Goal: Find specific page/section: Find specific page/section

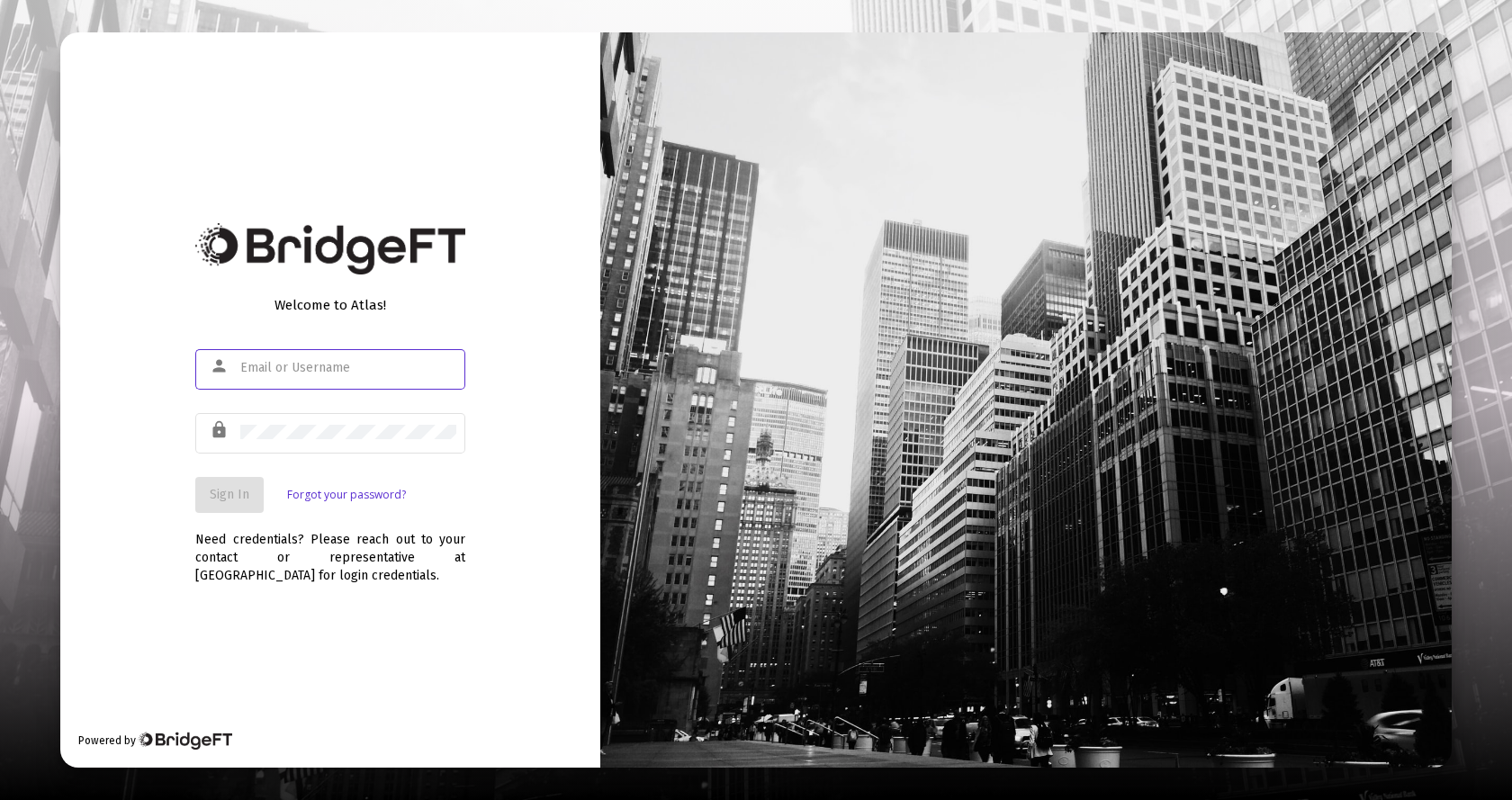
type input "[EMAIL_ADDRESS][DOMAIN_NAME]"
click at [226, 494] on span "Sign In" at bounding box center [229, 494] width 39 height 15
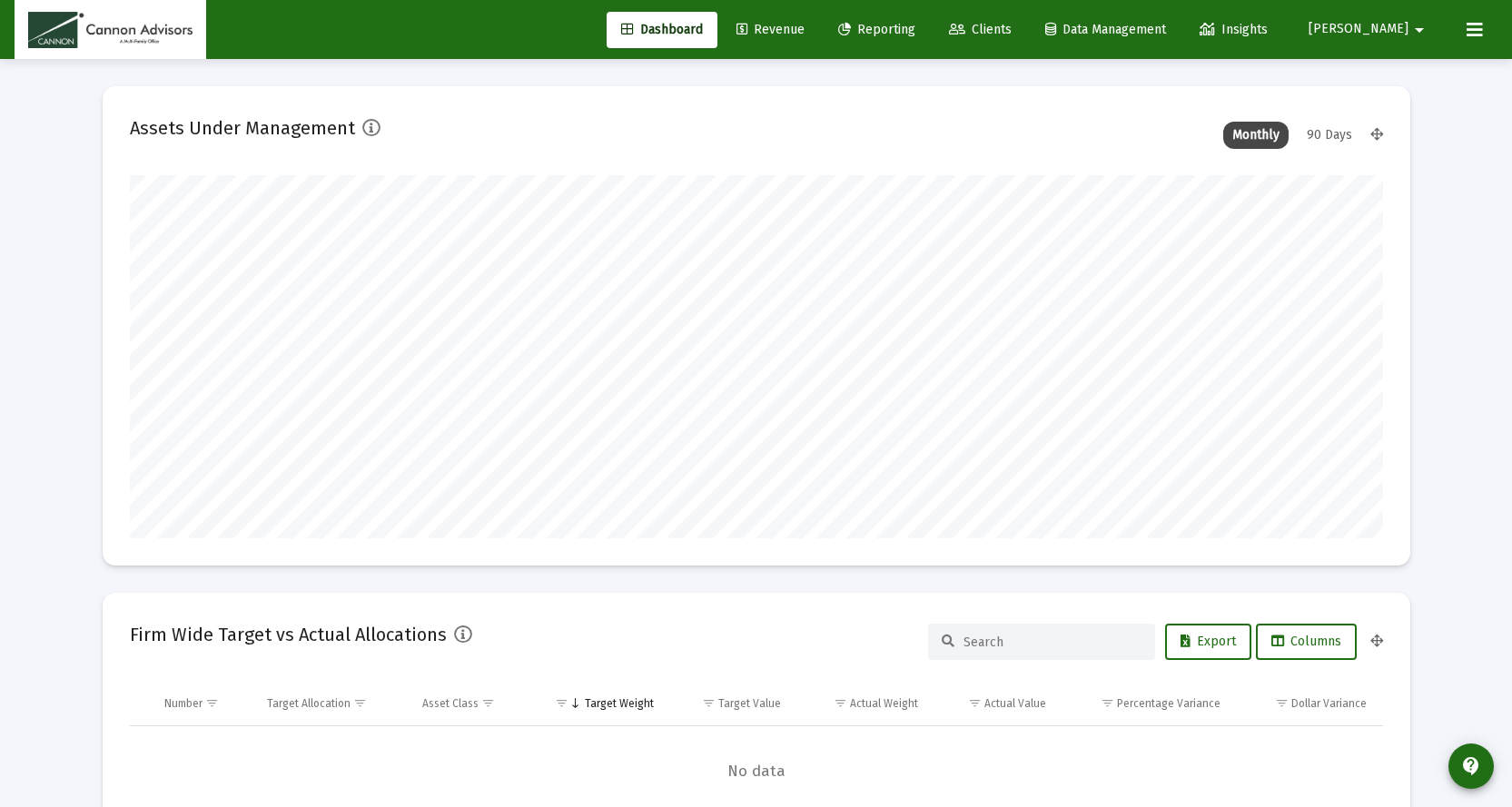
scroll to position [363, 675]
type input "[DATE]"
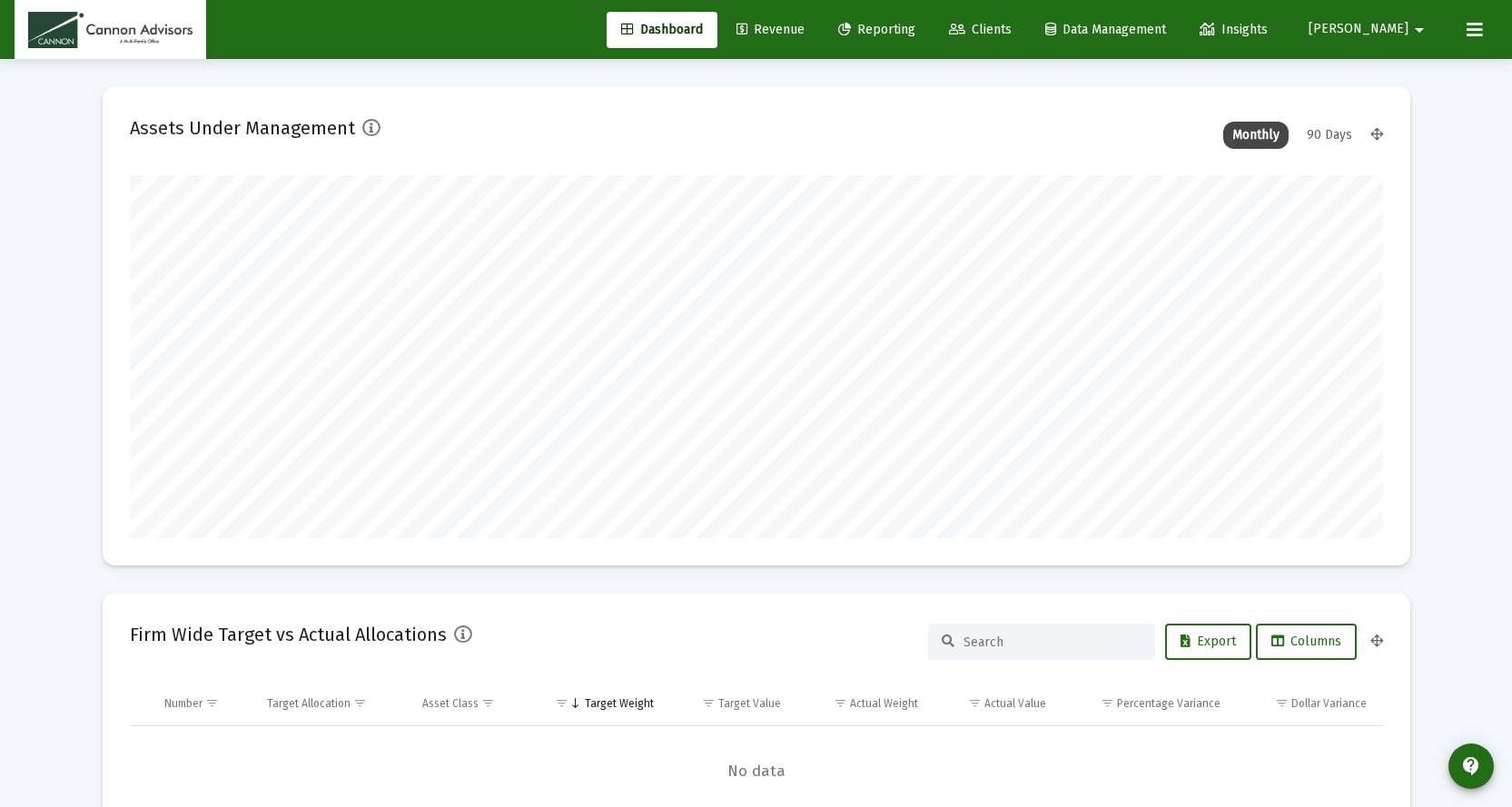
click at [819, 18] on link "Revenue" at bounding box center [770, 29] width 97 height 36
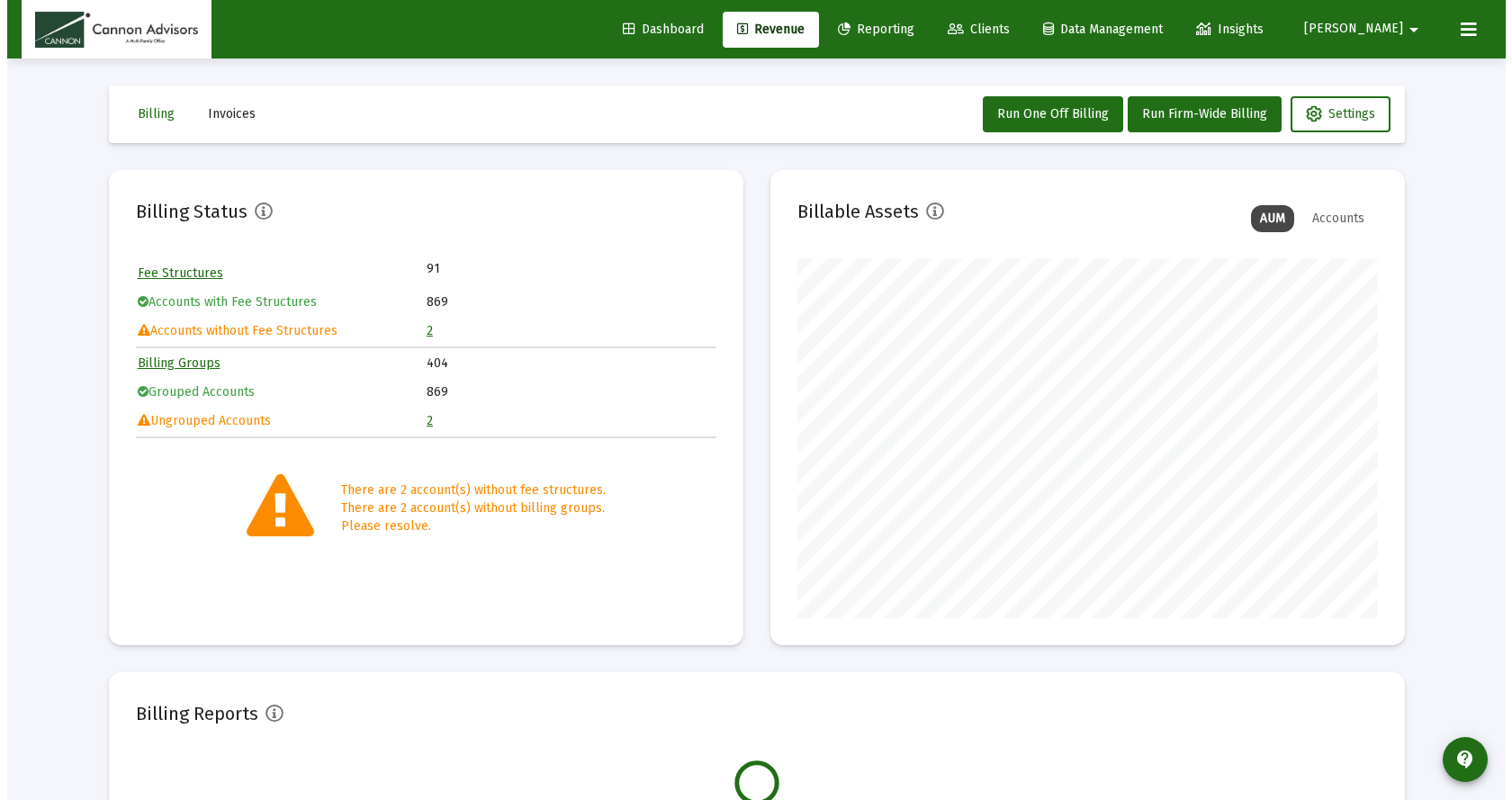
scroll to position [360, 581]
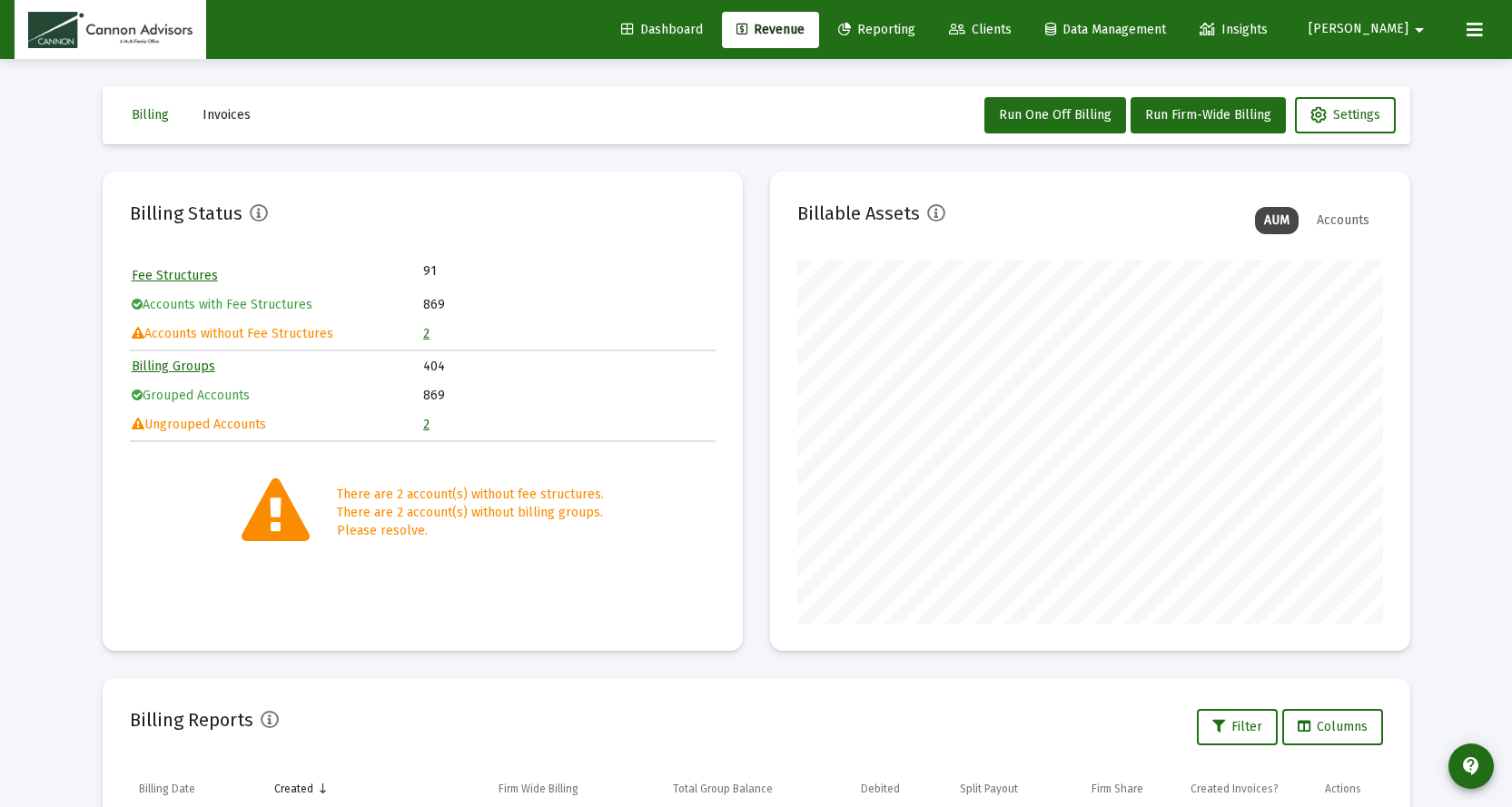
click at [424, 334] on link "2" at bounding box center [426, 334] width 7 height 15
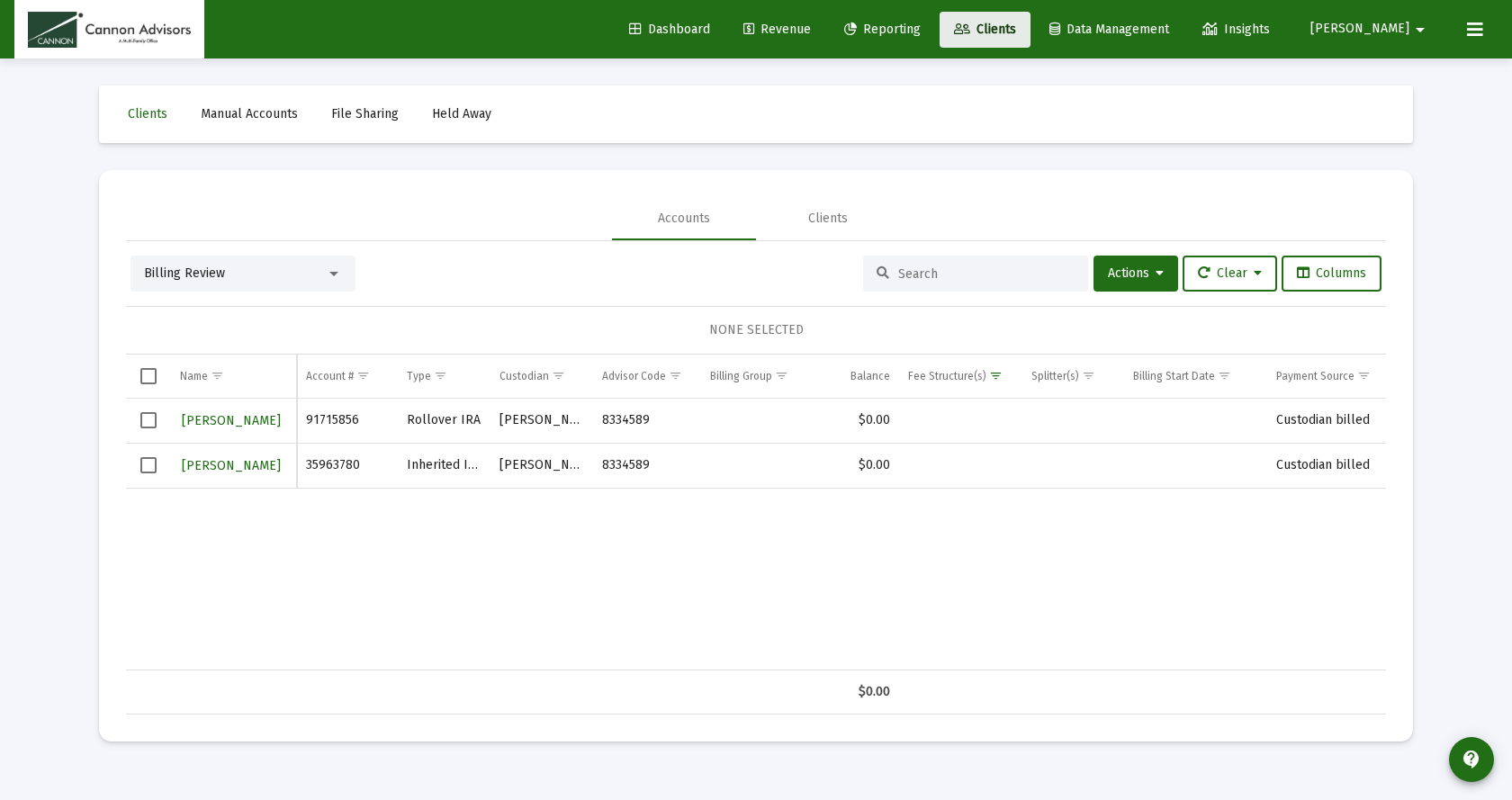
click at [1016, 31] on span "Clients" at bounding box center [985, 29] width 62 height 15
click at [1016, 24] on span "Clients" at bounding box center [985, 29] width 62 height 15
click at [1016, 32] on span "Clients" at bounding box center [985, 29] width 62 height 15
click at [1016, 30] on span "Clients" at bounding box center [985, 29] width 62 height 15
